Goal: Entertainment & Leisure: Consume media (video, audio)

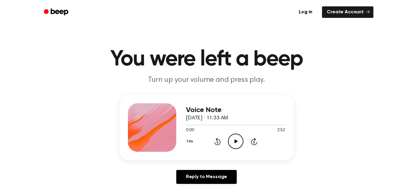
click at [235, 142] on icon at bounding box center [235, 141] width 3 height 4
click at [235, 142] on icon "Pause Audio" at bounding box center [235, 140] width 15 height 15
drag, startPoint x: 186, startPoint y: 123, endPoint x: 168, endPoint y: 129, distance: 19.2
click at [168, 129] on div "Voice Note [DATE] · 11:33 AM 0:02 2:52 Your browser does not support the [objec…" at bounding box center [206, 127] width 174 height 65
click at [235, 138] on icon "Play Audio" at bounding box center [235, 140] width 15 height 15
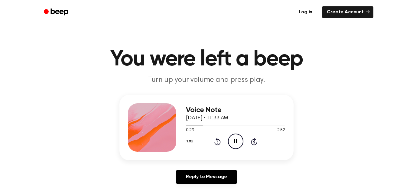
click at [234, 141] on icon at bounding box center [235, 141] width 3 height 4
click at [234, 141] on icon "Play Audio" at bounding box center [235, 140] width 15 height 15
click at [264, 165] on div "Voice Note October 6, 2025 · 11:33 AM 2:01 2:52 Your browser does not support t…" at bounding box center [206, 142] width 399 height 94
click at [237, 140] on icon at bounding box center [235, 141] width 3 height 4
click at [237, 139] on icon "Play Audio" at bounding box center [235, 140] width 15 height 15
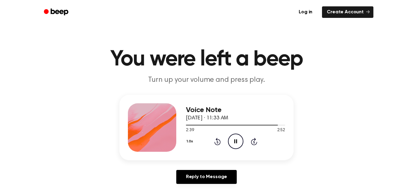
click at [234, 139] on icon "Pause Audio" at bounding box center [235, 140] width 15 height 15
click at [234, 139] on icon "Play Audio" at bounding box center [235, 140] width 15 height 15
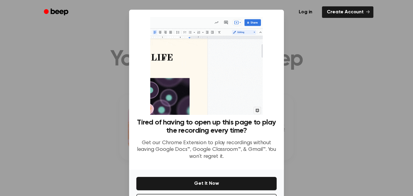
scroll to position [24, 0]
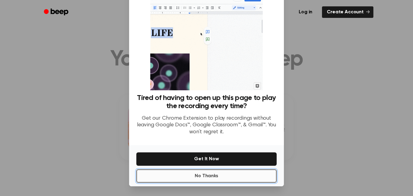
click at [253, 175] on button "No Thanks" at bounding box center [206, 175] width 140 height 13
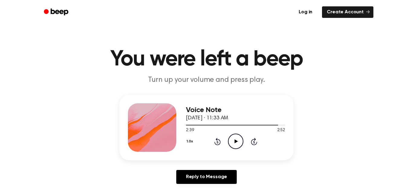
click at [241, 140] on icon "Play Audio" at bounding box center [235, 140] width 15 height 15
click at [233, 140] on icon "Play Audio" at bounding box center [235, 140] width 15 height 15
click at [235, 143] on icon "Pause Audio" at bounding box center [235, 140] width 15 height 15
click at [234, 143] on icon "Play Audio" at bounding box center [235, 140] width 15 height 15
click at [234, 143] on icon "Pause Audio" at bounding box center [235, 140] width 15 height 15
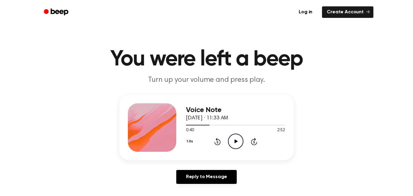
click at [234, 143] on icon "Play Audio" at bounding box center [235, 140] width 15 height 15
click at [234, 143] on icon "Pause Audio" at bounding box center [235, 140] width 15 height 15
click at [234, 143] on icon "Play Audio" at bounding box center [235, 140] width 15 height 15
drag, startPoint x: 209, startPoint y: 124, endPoint x: 187, endPoint y: 126, distance: 22.5
click at [187, 126] on div at bounding box center [235, 124] width 99 height 5
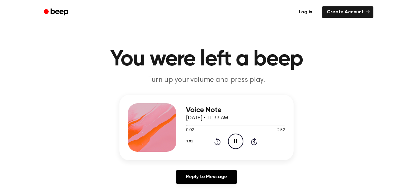
click at [236, 139] on icon "Pause Audio" at bounding box center [235, 140] width 15 height 15
drag, startPoint x: 236, startPoint y: 139, endPoint x: 235, endPoint y: 162, distance: 23.3
click at [235, 186] on div "Voice Note October 6, 2025 · 11:33 AM 0:02 2:52 Your browser does not support t…" at bounding box center [206, 142] width 399 height 94
click at [242, 133] on icon "Play Audio" at bounding box center [235, 140] width 15 height 15
click at [241, 132] on div "Voice Note [DATE] · 11:36 AM 1:05 2:04 Your browser does not support the [objec…" at bounding box center [235, 127] width 99 height 48
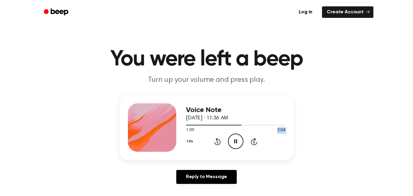
click at [237, 139] on icon "Pause Audio" at bounding box center [235, 140] width 15 height 15
click at [237, 139] on icon "Play Audio" at bounding box center [235, 140] width 15 height 15
